Goal: Transaction & Acquisition: Purchase product/service

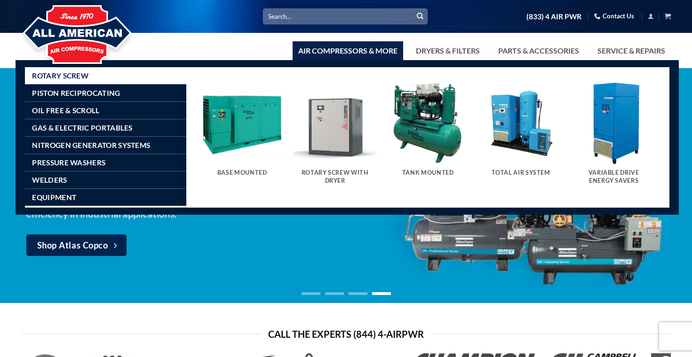
click at [514, 132] on img "Visit product category Total Air System" at bounding box center [521, 123] width 84 height 84
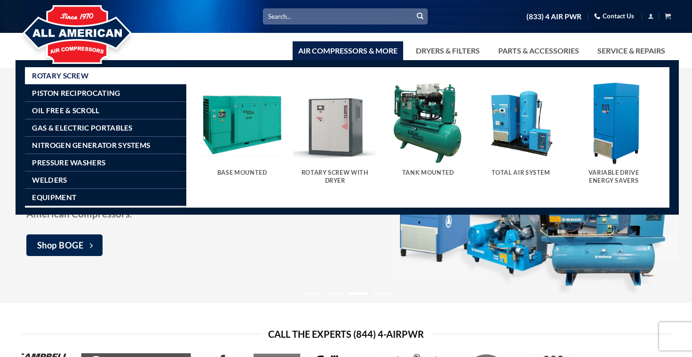
click at [339, 137] on img "Visit product category Rotary Screw With Dryer" at bounding box center [335, 123] width 84 height 84
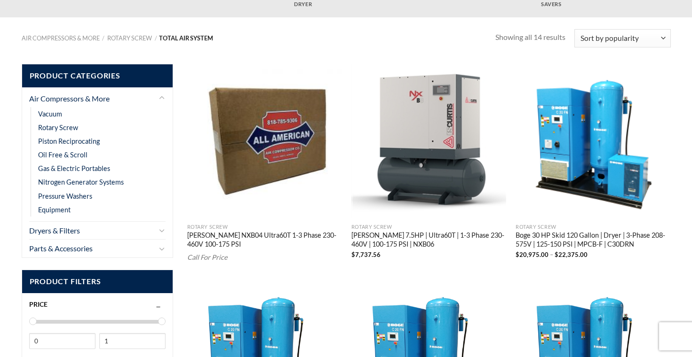
scroll to position [150, 0]
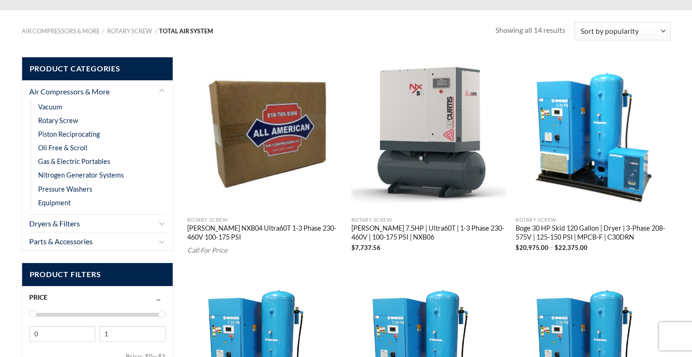
click at [591, 170] on img "Boge 30 HP Skid 120 Gallon | Dryer | 3-Phase 208-575V | 125-150 PSI | MPCB-F | …" at bounding box center [592, 134] width 155 height 155
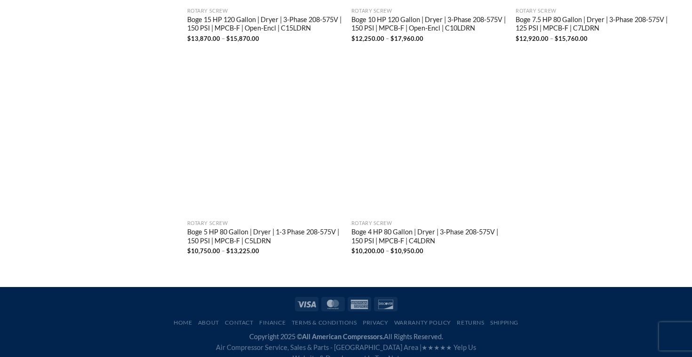
scroll to position [1016, 0]
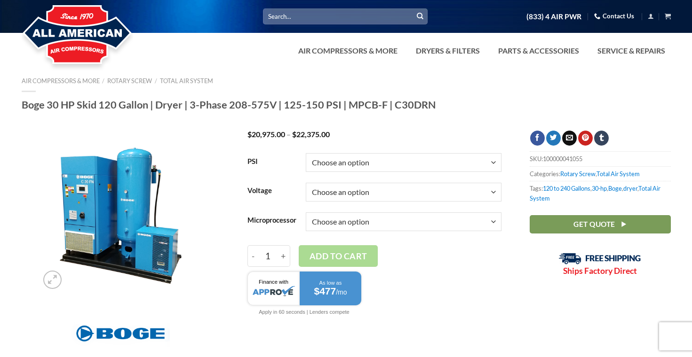
click at [382, 167] on select "Choose an option 125 150" at bounding box center [404, 162] width 196 height 19
select select "150"
click at [379, 191] on select "Choose an option 3/60/200V 3/60/208V 3/60/230V 3/60/460V 3/60/575V" at bounding box center [404, 192] width 196 height 19
select select "3-60-208v"
click at [381, 221] on select "Choose an option Base Focus 2.0" at bounding box center [404, 222] width 196 height 19
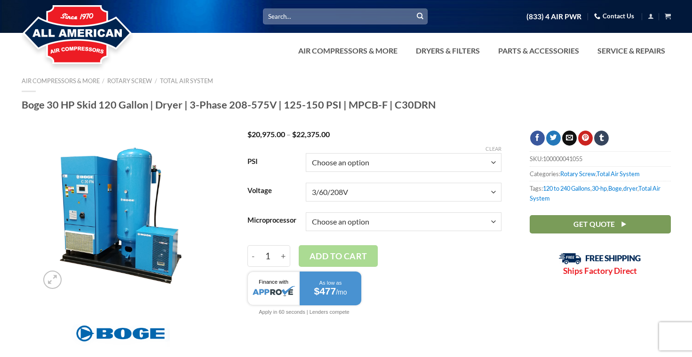
click at [409, 265] on div "- Boge 30 HP Skid 120 Gallon | Dryer | 3-Phase 208-575V | 125-150 PSI | MPCB-F …" at bounding box center [374, 256] width 254 height 22
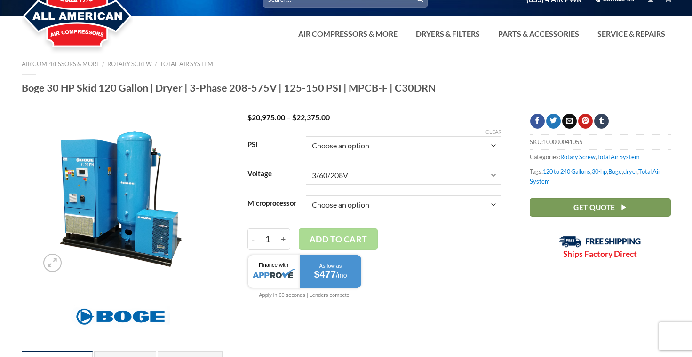
scroll to position [14, 0]
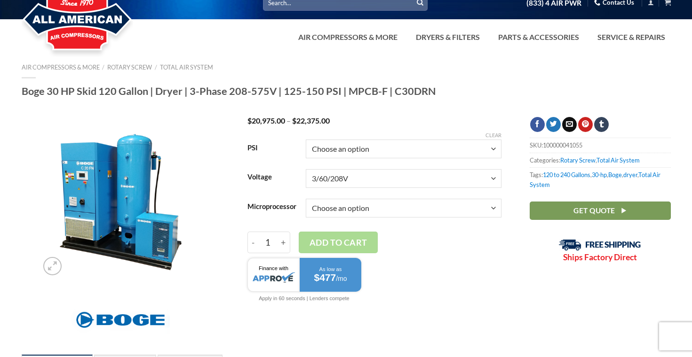
click at [393, 158] on td "Choose an option 125 150" at bounding box center [404, 149] width 196 height 30
click at [388, 153] on select "Choose an option 125 150" at bounding box center [404, 149] width 196 height 19
click at [387, 153] on select "Choose an option 125 150" at bounding box center [404, 149] width 196 height 19
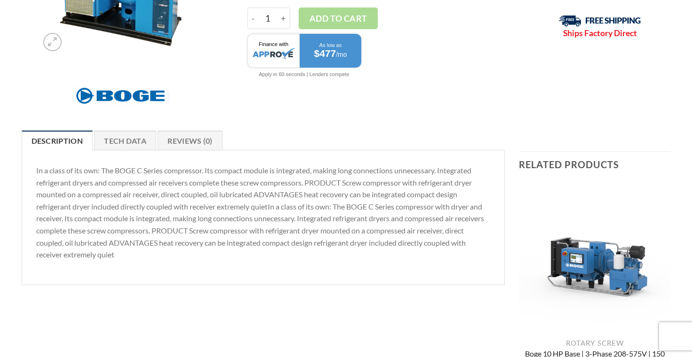
scroll to position [242, 0]
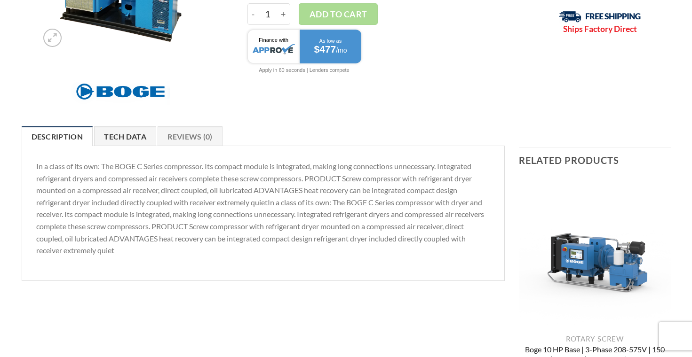
click at [133, 139] on link "Tech Data" at bounding box center [125, 137] width 62 height 20
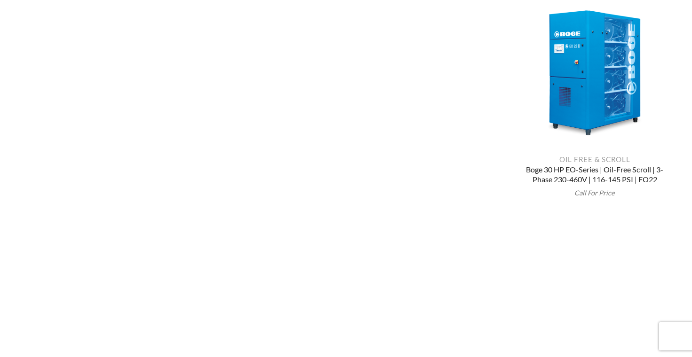
scroll to position [638, 0]
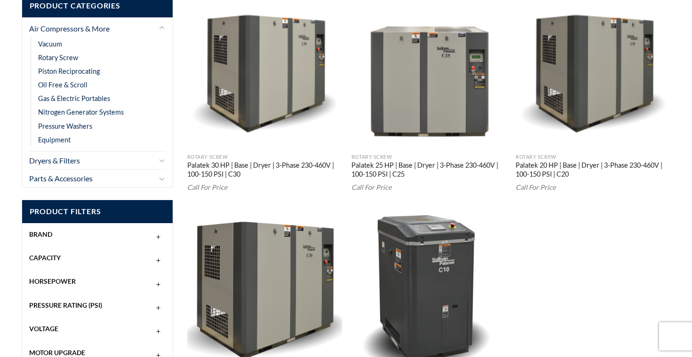
scroll to position [222, 0]
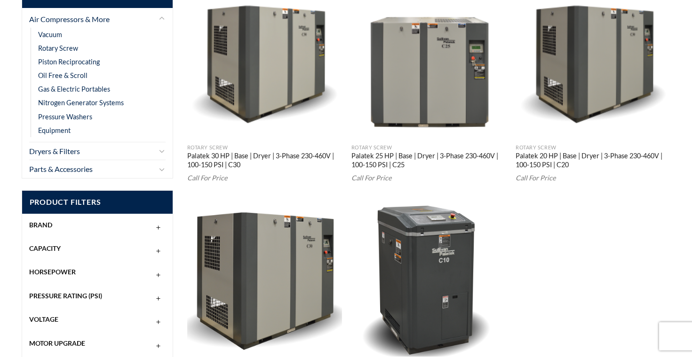
click at [267, 94] on img "Palatek 30 HP | Base | Dryer | 3-Phase 230-460V | 100-150 PSI | C30" at bounding box center [264, 61] width 155 height 155
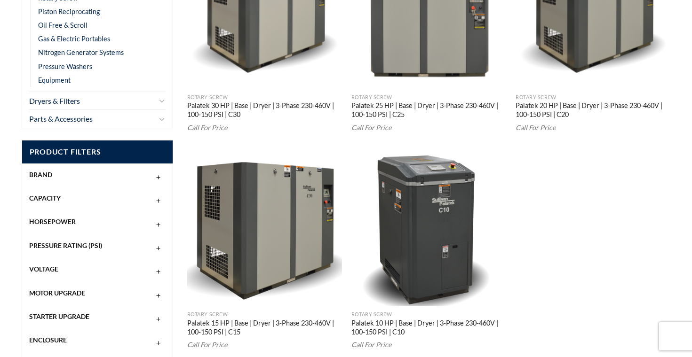
scroll to position [290, 0]
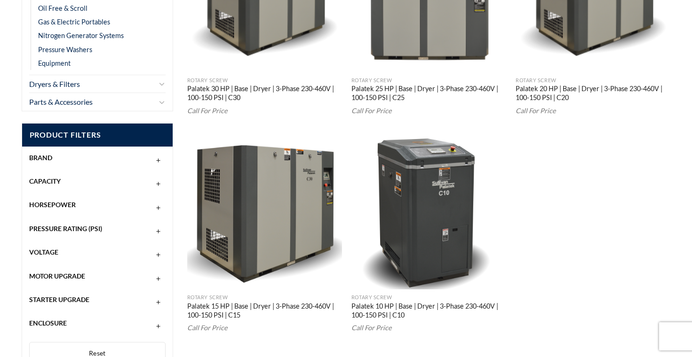
click at [133, 231] on div "Pressure Rating (PSI)" at bounding box center [97, 229] width 137 height 18
click at [117, 207] on div "Horsepower" at bounding box center [97, 205] width 137 height 18
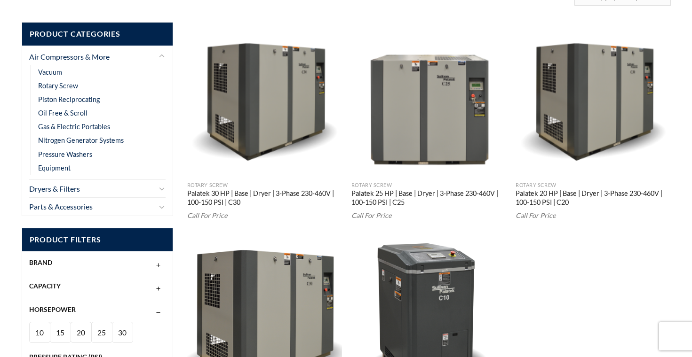
scroll to position [0, 0]
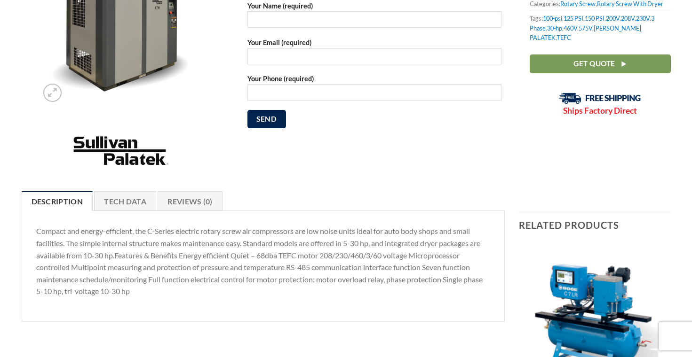
scroll to position [180, 0]
